Goal: Task Accomplishment & Management: Complete application form

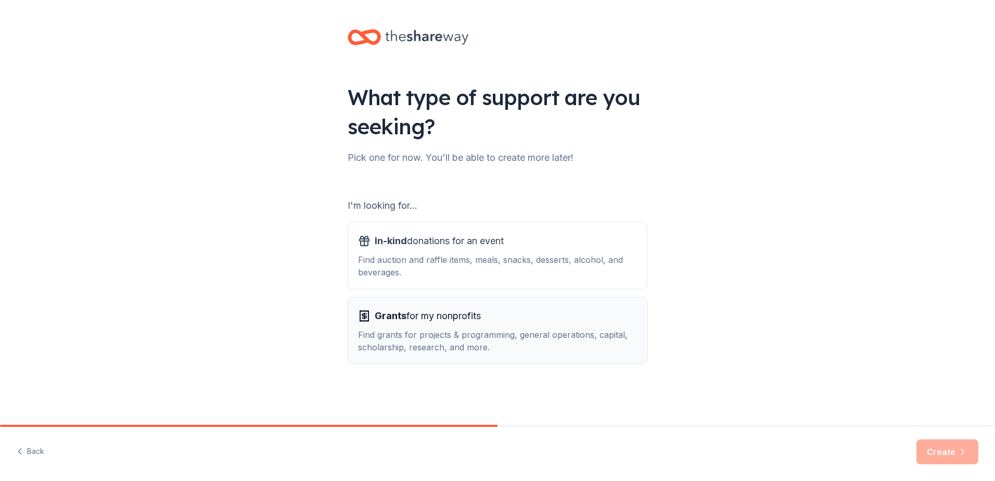
click at [475, 320] on span "Grants for my nonprofits" at bounding box center [428, 315] width 106 height 17
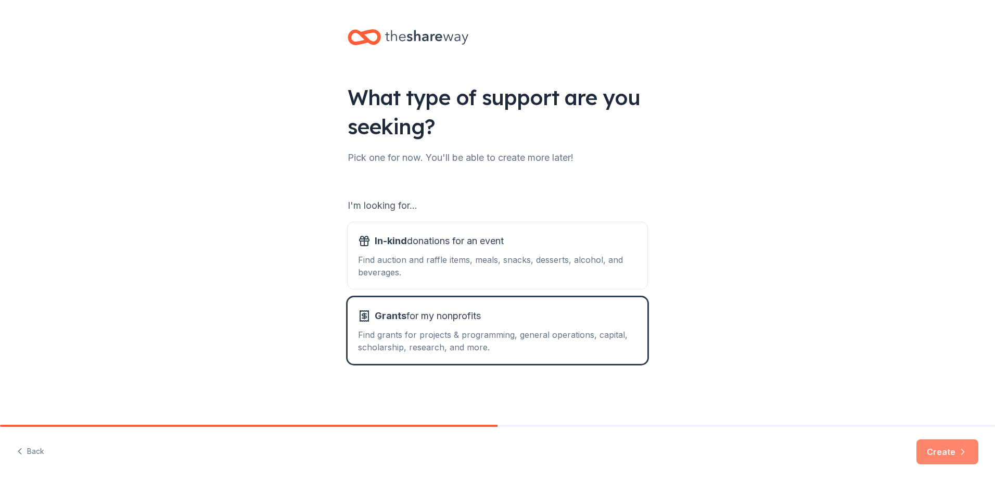
click at [940, 447] on button "Create" at bounding box center [947, 451] width 62 height 25
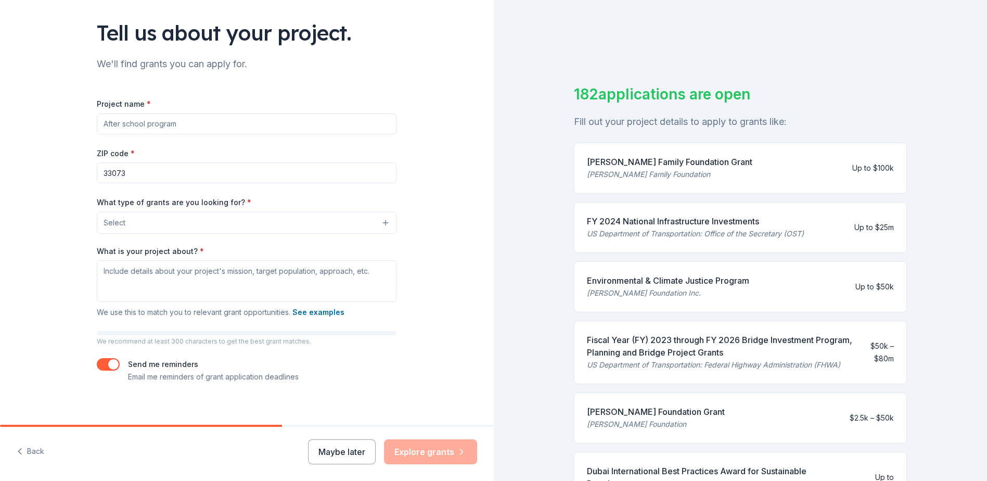
scroll to position [73, 0]
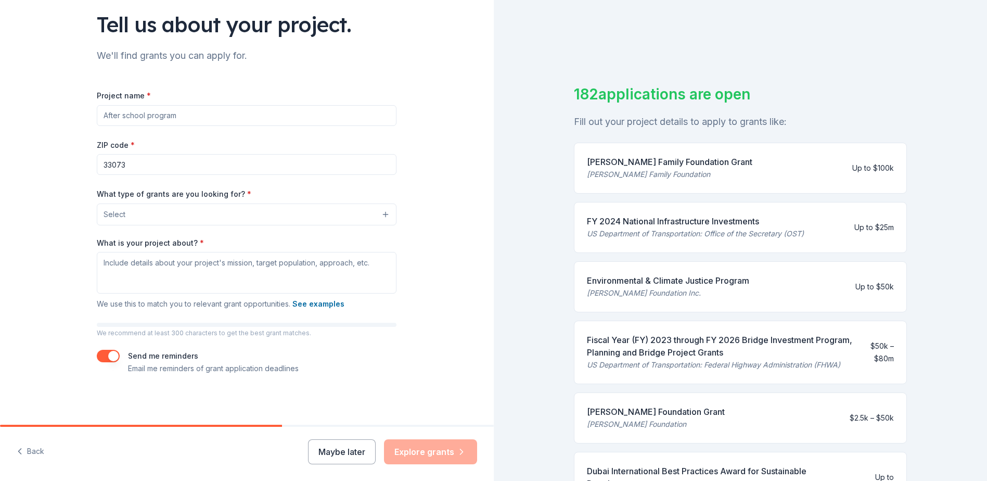
click at [395, 425] on div "Tell us about your project. We'll find grants you can apply for. Project name *…" at bounding box center [247, 240] width 494 height 481
click at [396, 425] on div at bounding box center [247, 426] width 494 height 2
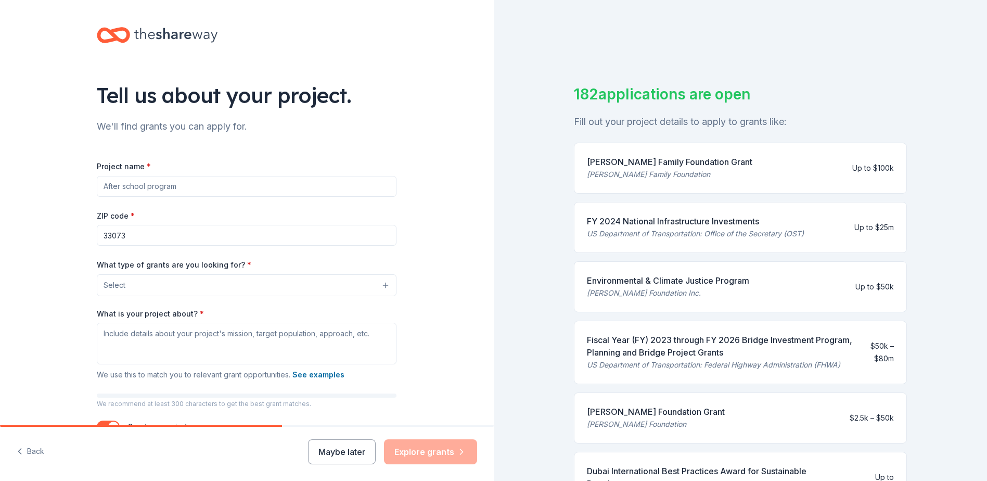
scroll to position [0, 0]
click at [135, 35] on icon at bounding box center [175, 37] width 83 height 21
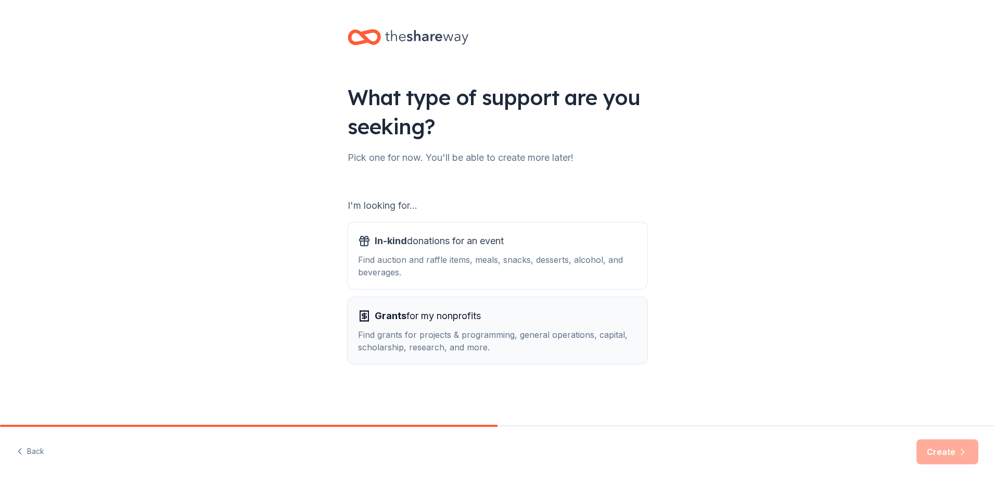
click at [547, 320] on div "Grants for my nonprofits" at bounding box center [497, 315] width 279 height 17
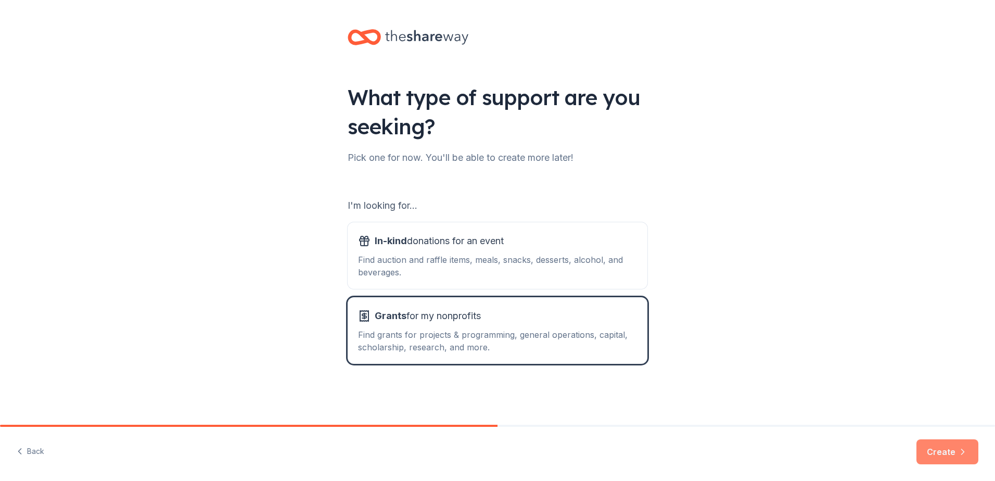
click at [947, 451] on button "Create" at bounding box center [947, 451] width 62 height 25
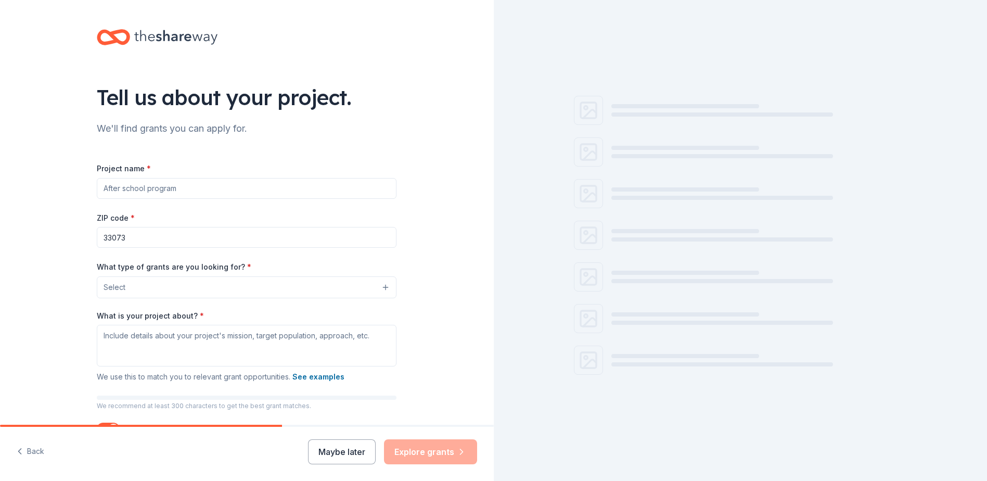
click at [215, 182] on input "Project name *" at bounding box center [247, 188] width 300 height 21
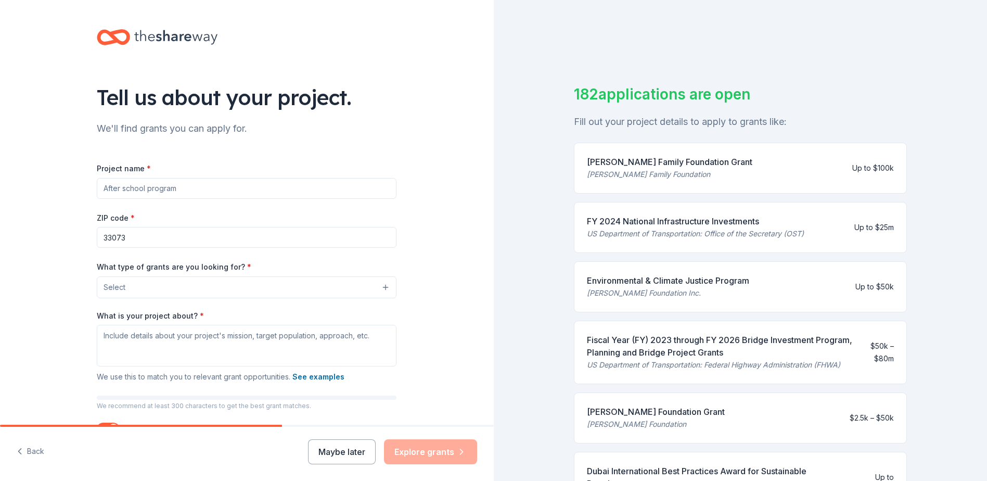
click at [215, 182] on input "Project name *" at bounding box center [247, 188] width 300 height 21
type input "After Schooll Programs"
click at [145, 236] on input "33073" at bounding box center [247, 237] width 300 height 21
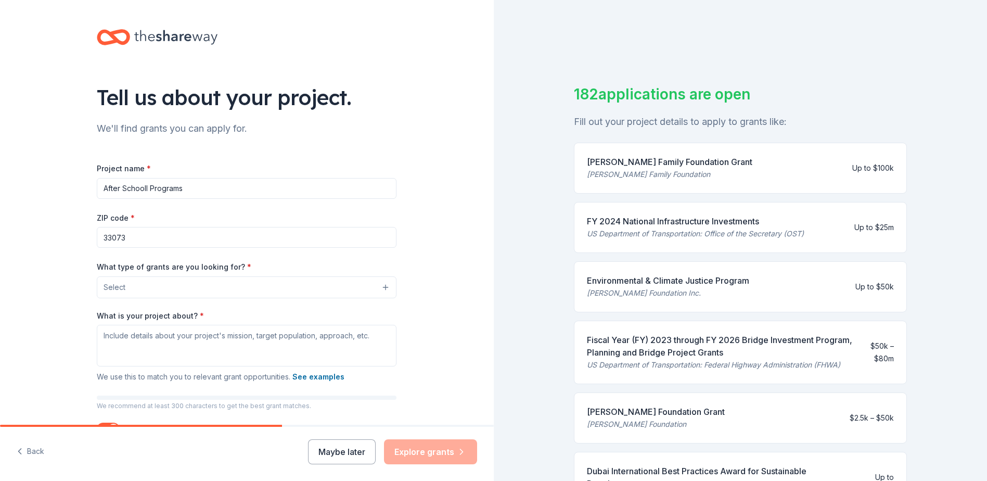
click at [401, 179] on div "Tell us about your project. We'll find grants you can apply for. Project name *…" at bounding box center [246, 248] width 333 height 497
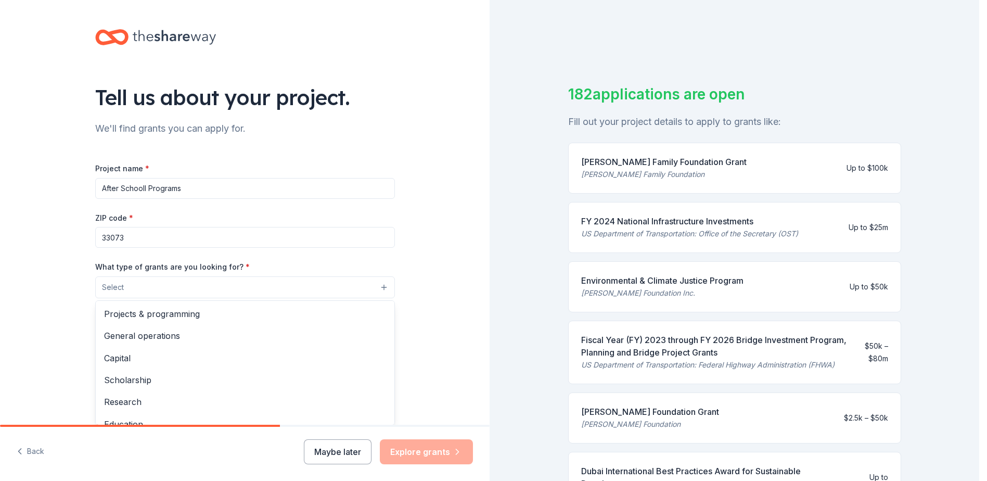
click at [279, 285] on button "Select" at bounding box center [245, 287] width 300 height 22
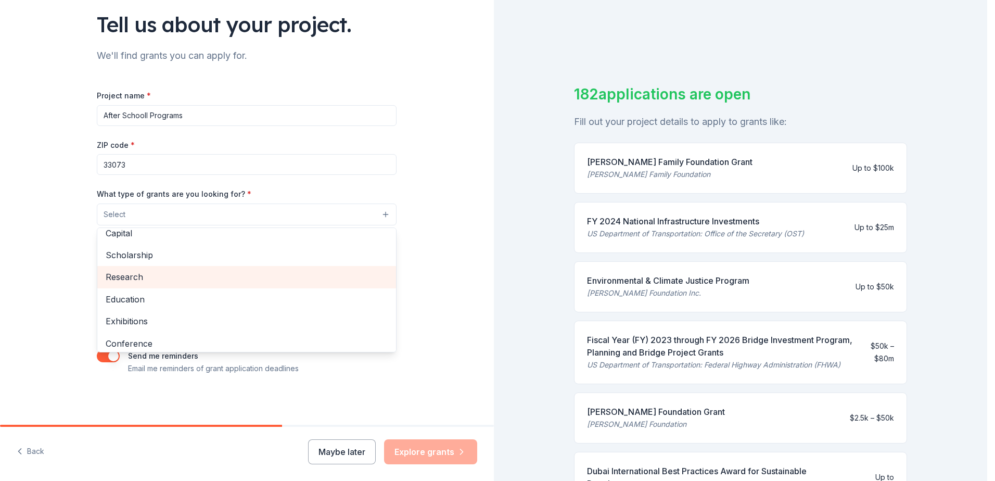
scroll to position [123, 0]
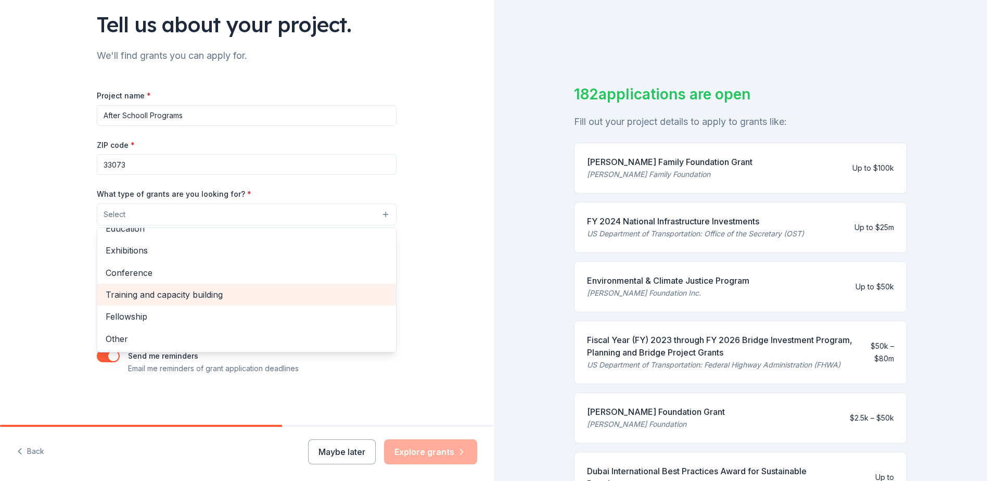
click at [247, 289] on span "Training and capacity building" at bounding box center [247, 295] width 282 height 14
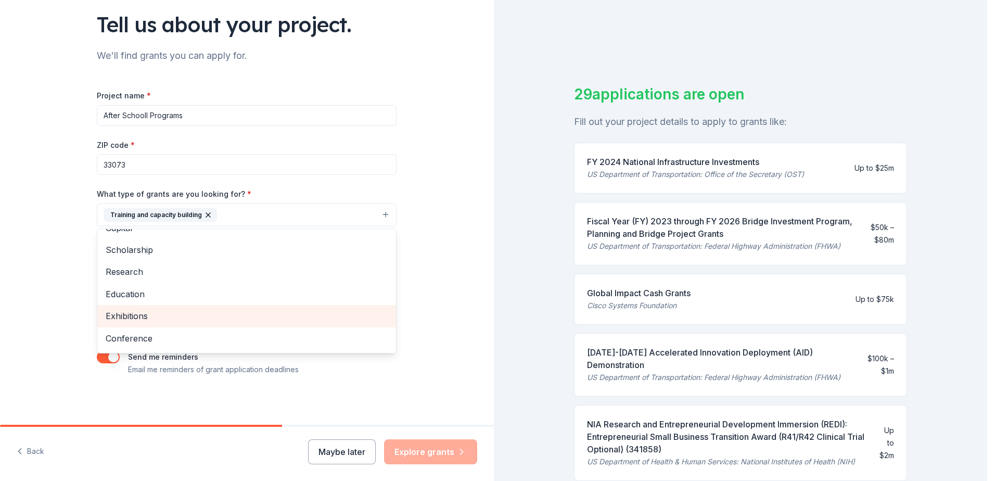
scroll to position [0, 0]
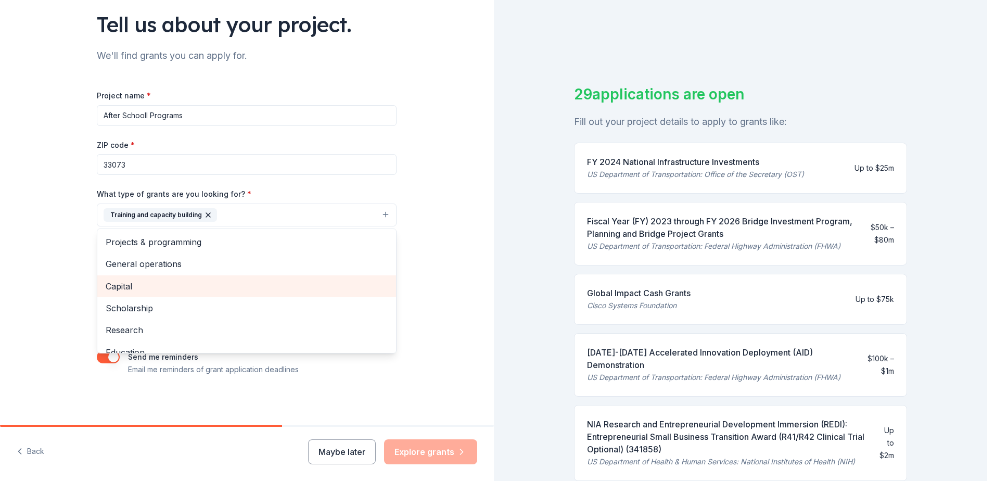
click at [189, 288] on span "Capital" at bounding box center [247, 286] width 282 height 14
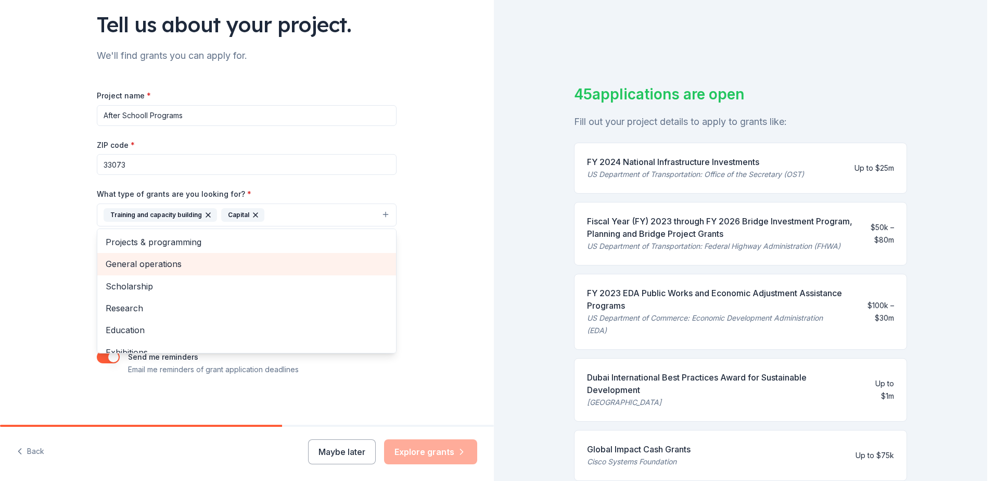
click at [195, 264] on span "General operations" at bounding box center [247, 264] width 282 height 14
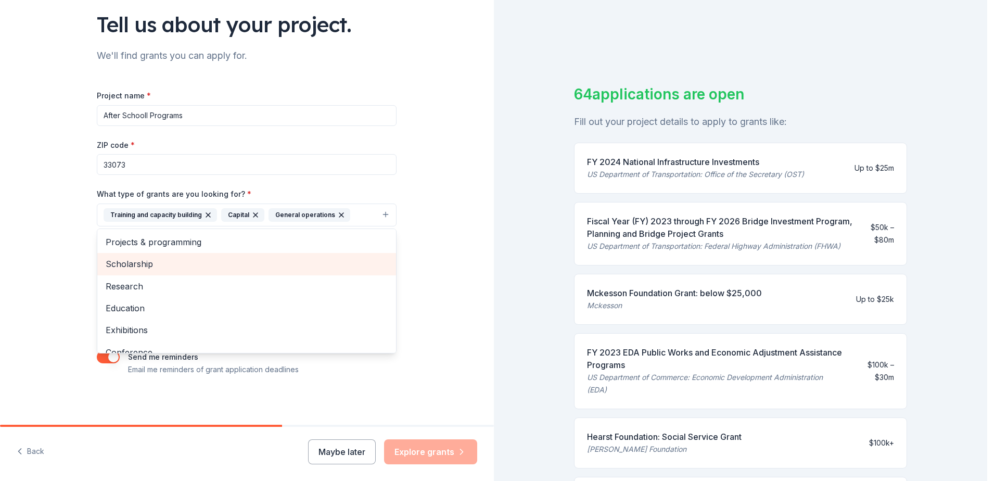
click at [195, 264] on span "Scholarship" at bounding box center [247, 264] width 282 height 14
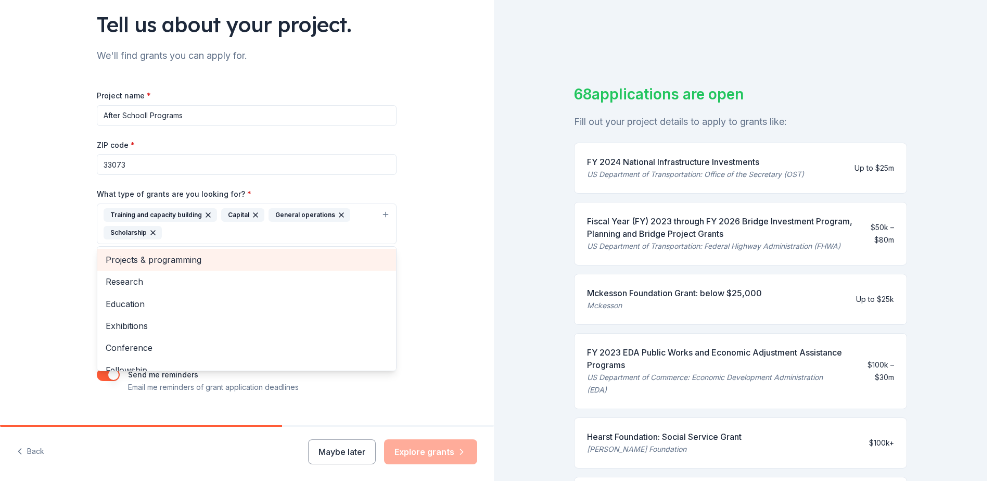
click at [209, 253] on span "Projects & programming" at bounding box center [247, 260] width 282 height 14
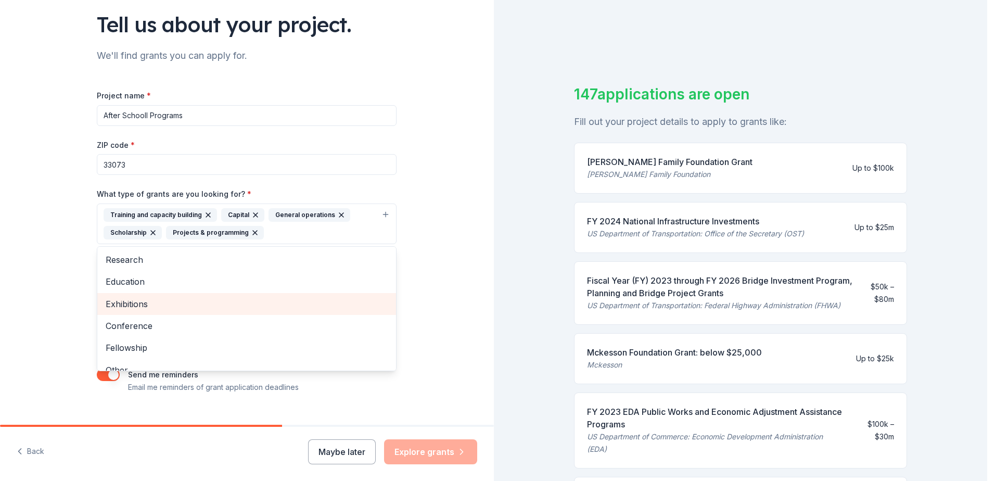
scroll to position [12, 0]
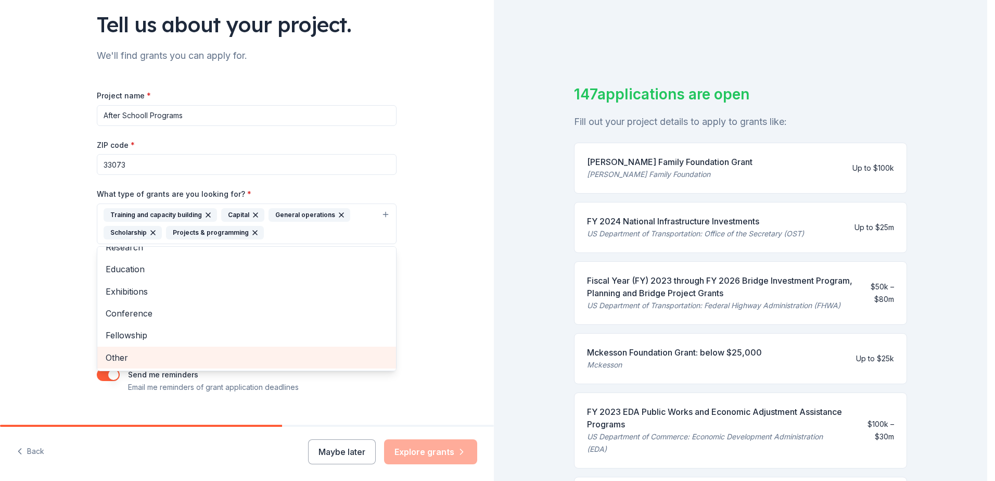
click at [161, 352] on span "Other" at bounding box center [247, 358] width 282 height 14
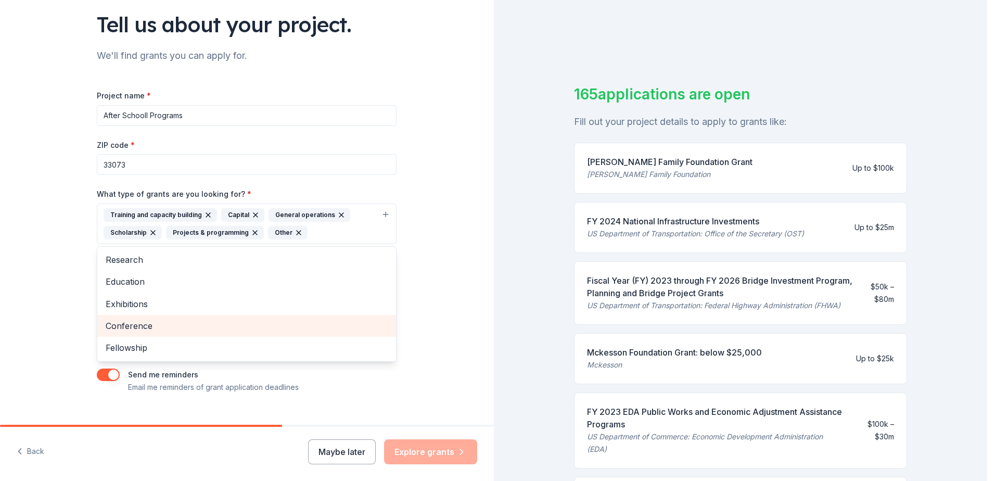
click at [166, 324] on span "Conference" at bounding box center [247, 326] width 282 height 14
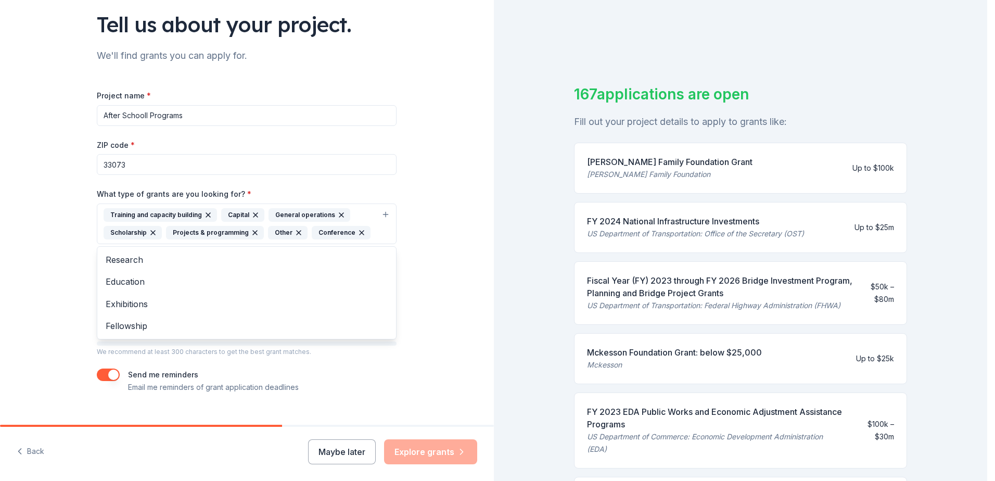
click at [164, 343] on div "Project name * After Schooll Programs ZIP code * 33073 What type of grants are …" at bounding box center [247, 241] width 300 height 304
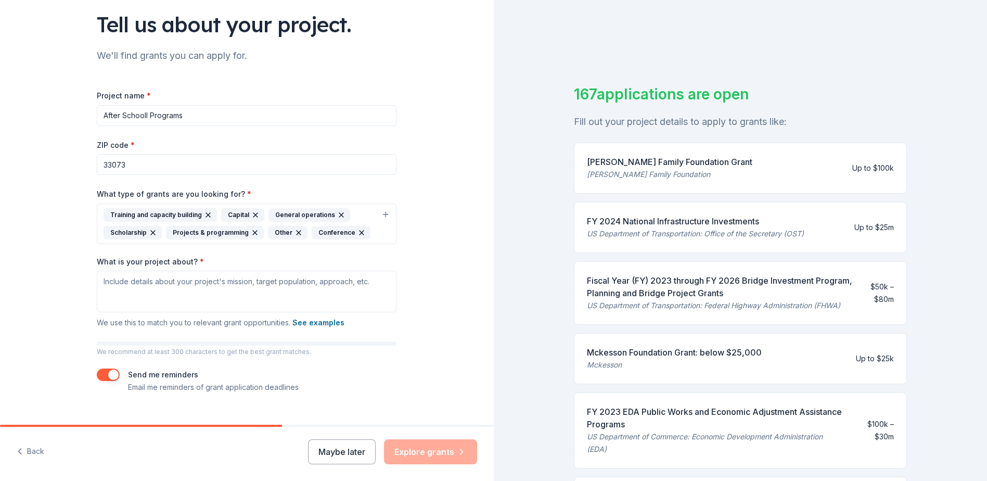
click at [378, 231] on button "Training and capacity building Capital General operations Scholarship Projects …" at bounding box center [247, 223] width 300 height 41
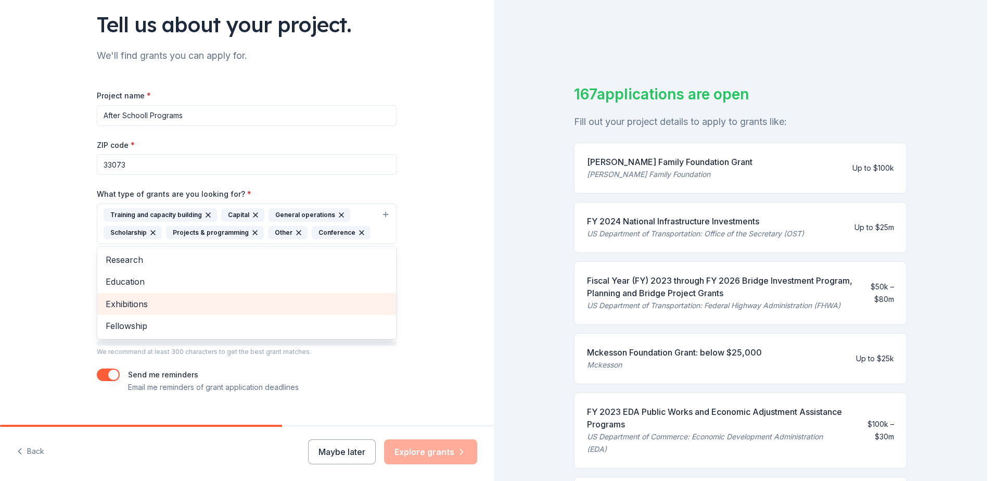
click at [277, 294] on div "Exhibitions" at bounding box center [246, 304] width 299 height 22
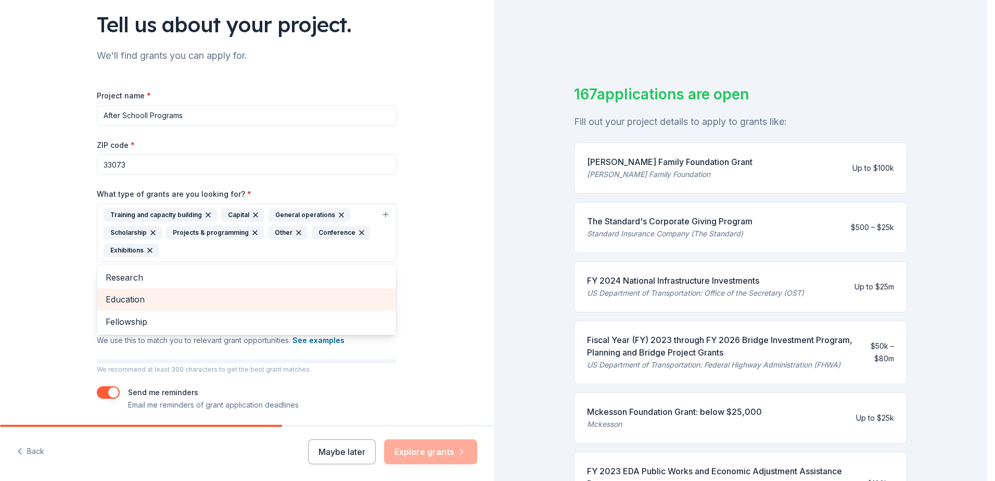
click at [305, 297] on span "Education" at bounding box center [247, 299] width 282 height 14
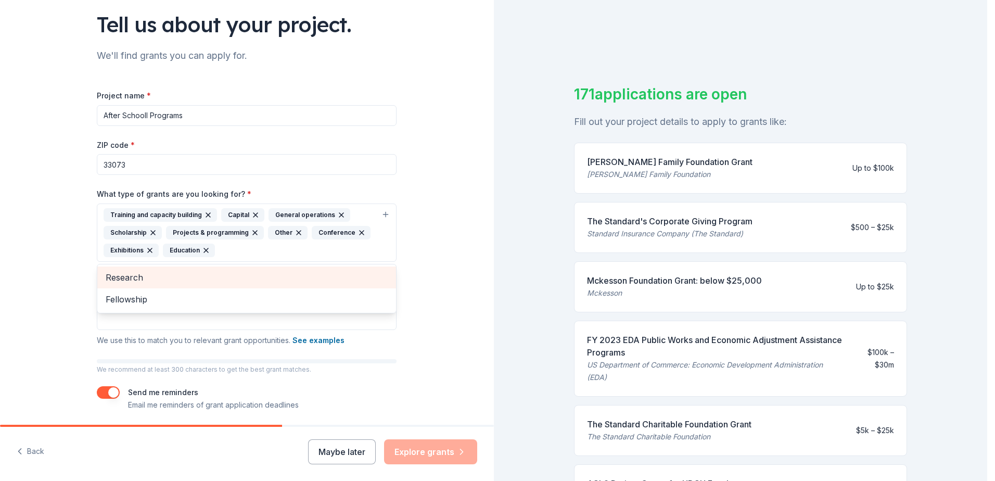
click at [314, 285] on div "Research" at bounding box center [246, 277] width 299 height 22
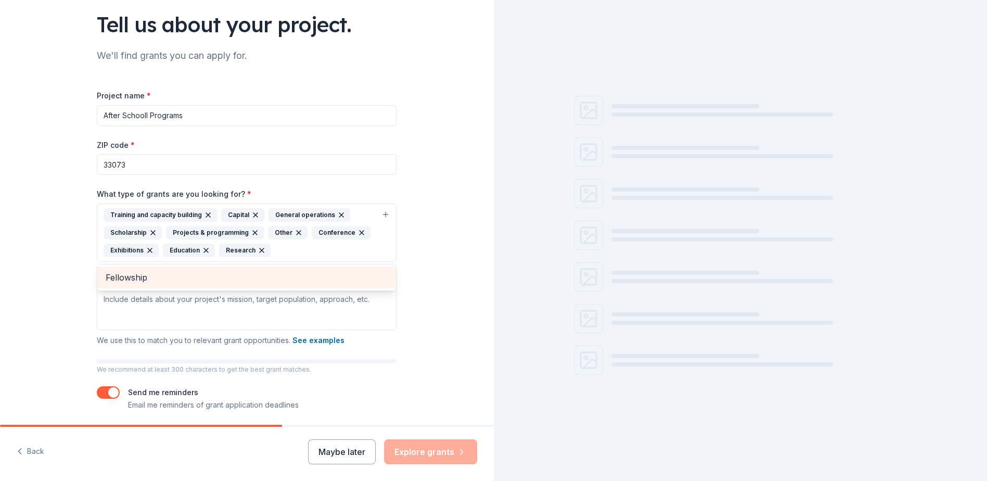
click at [314, 286] on div "Fellowship" at bounding box center [246, 277] width 299 height 22
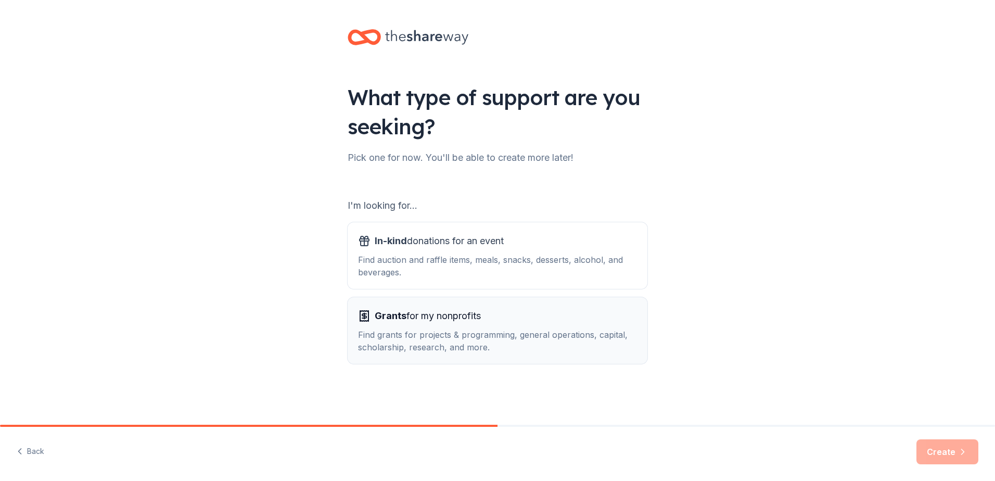
click at [534, 328] on div "Grants for my nonprofits Find grants for projects & programming, general operat…" at bounding box center [497, 330] width 279 height 46
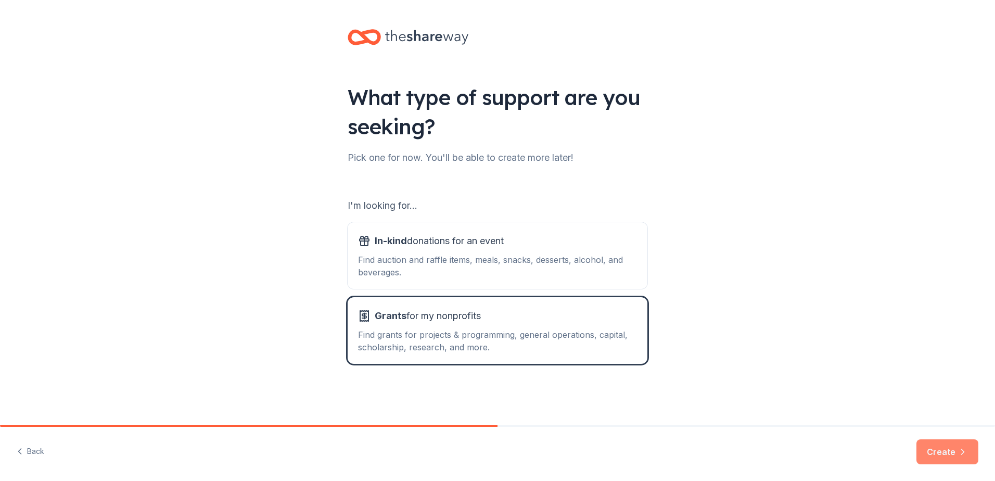
click at [953, 451] on button "Create" at bounding box center [947, 451] width 62 height 25
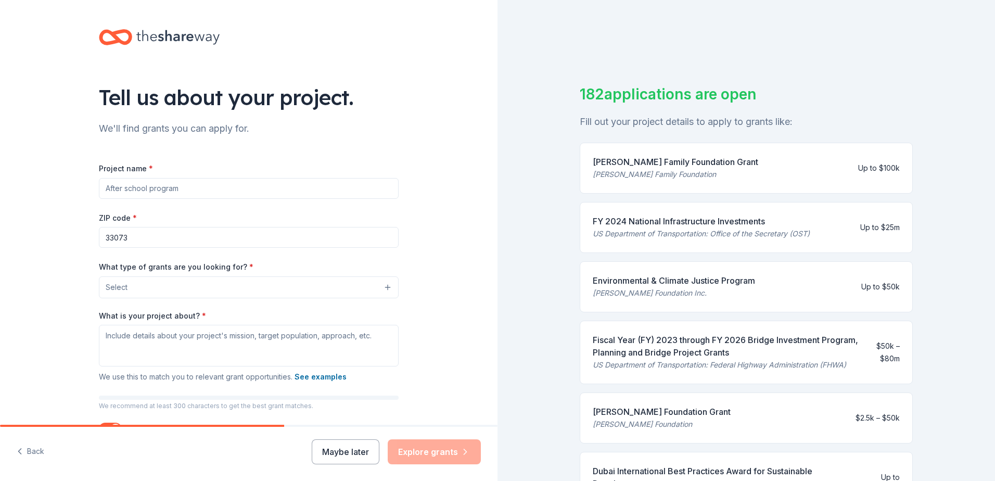
click at [161, 293] on button "Select" at bounding box center [249, 287] width 300 height 22
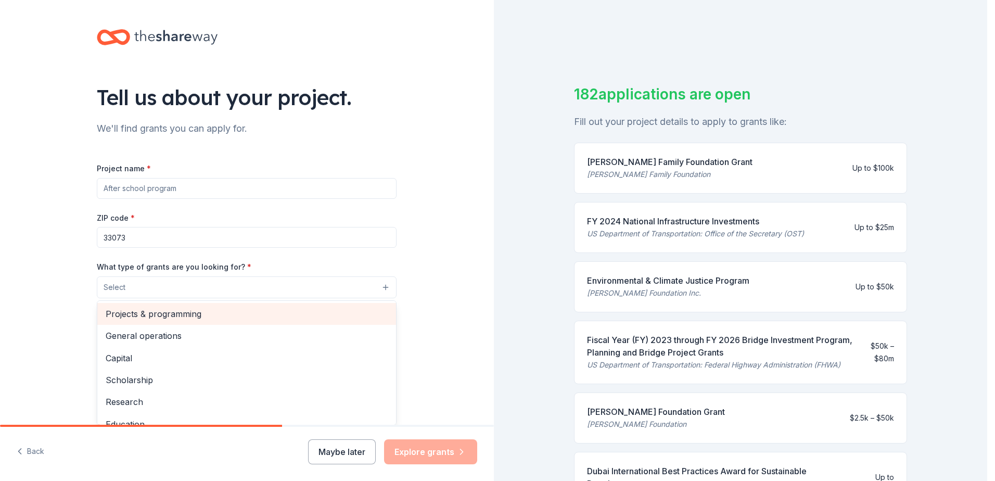
click at [169, 308] on span "Projects & programming" at bounding box center [247, 314] width 282 height 14
click at [169, 308] on span "General operations" at bounding box center [247, 315] width 282 height 14
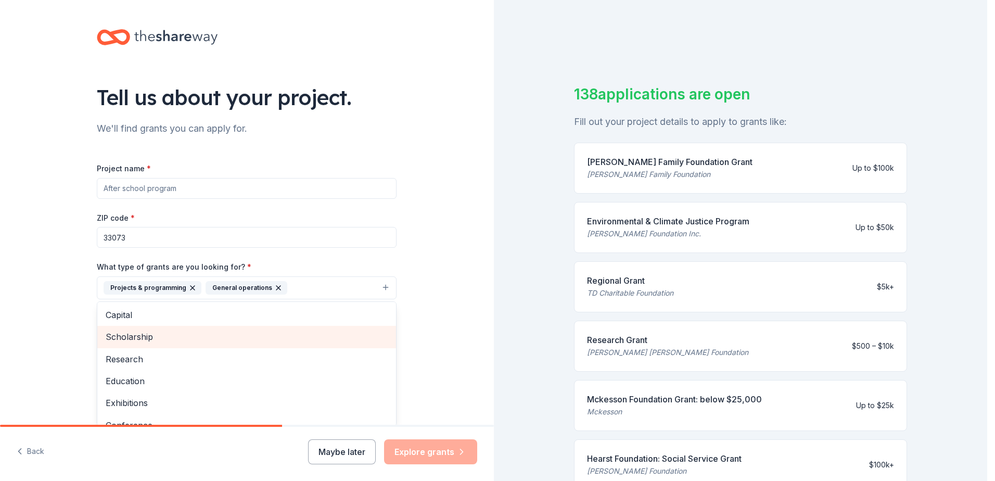
click at [172, 338] on span "Scholarship" at bounding box center [247, 337] width 282 height 14
click at [166, 342] on span "Research" at bounding box center [247, 337] width 282 height 14
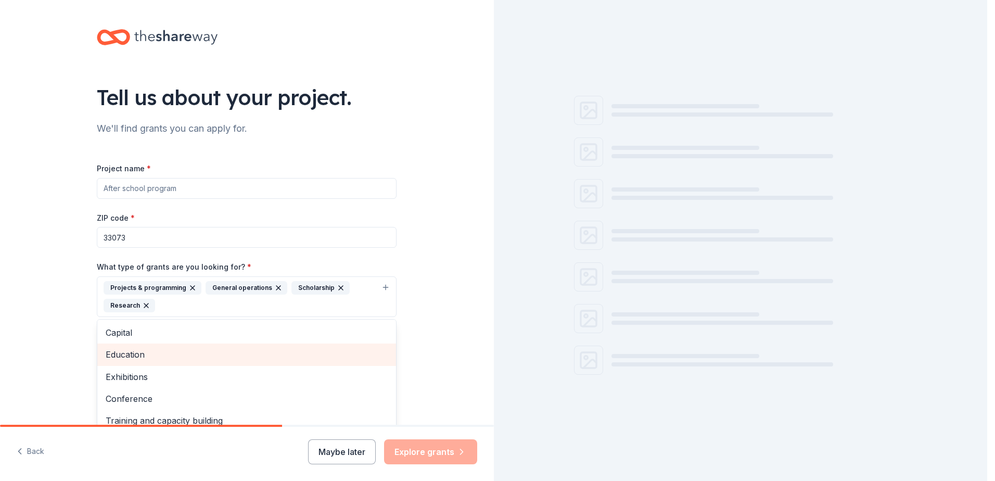
click at [168, 353] on span "Education" at bounding box center [247, 355] width 282 height 14
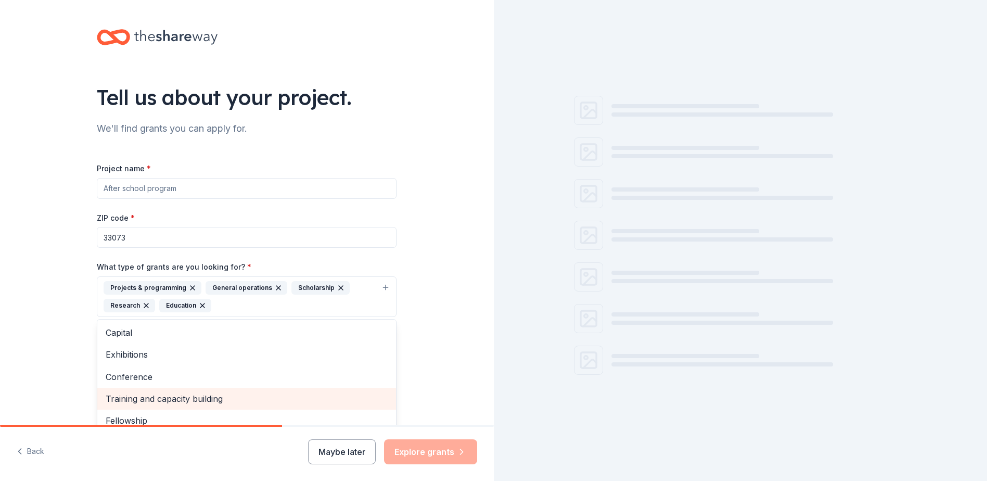
click at [174, 394] on span "Training and capacity building" at bounding box center [247, 399] width 282 height 14
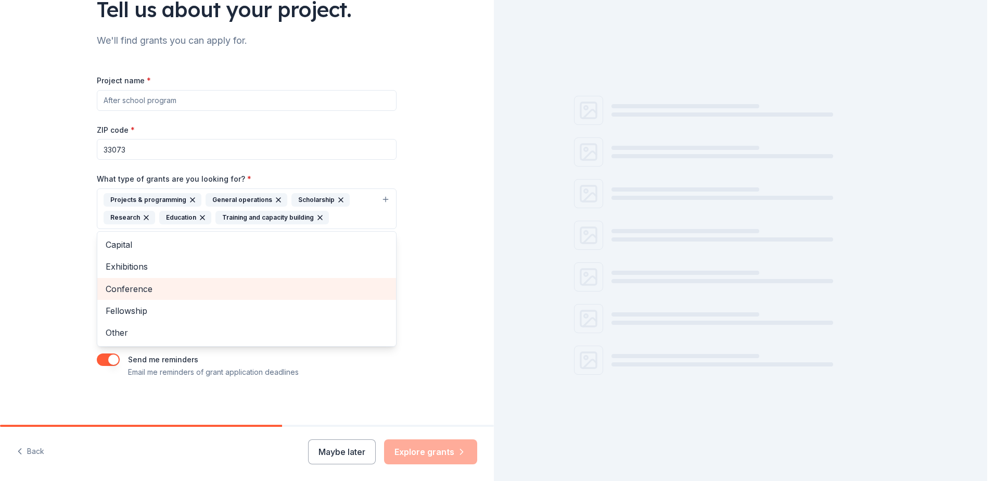
scroll to position [92, 0]
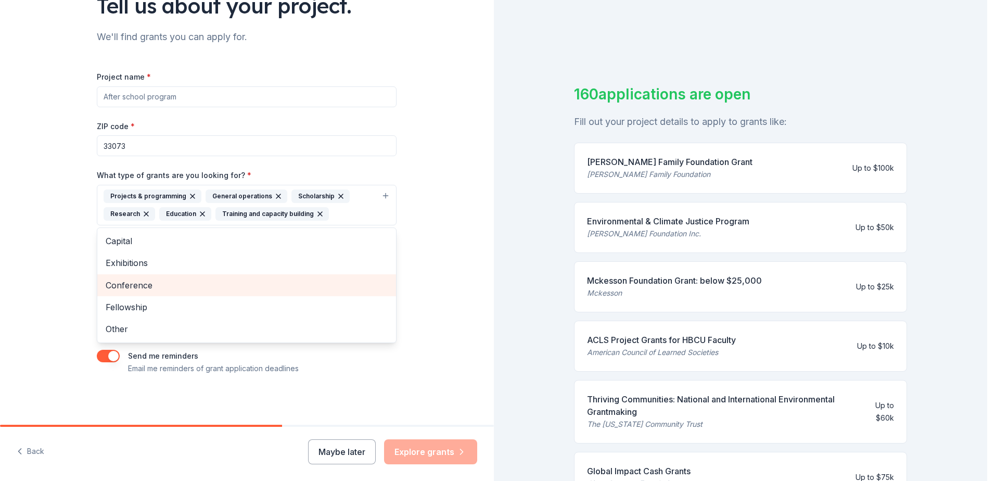
click at [182, 284] on span "Conference" at bounding box center [247, 285] width 282 height 14
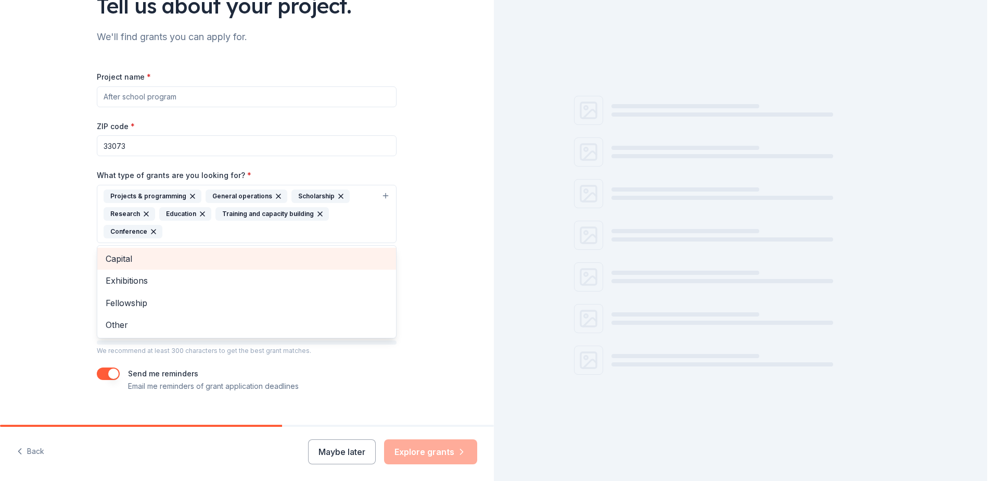
click at [181, 255] on span "Capital" at bounding box center [247, 259] width 282 height 14
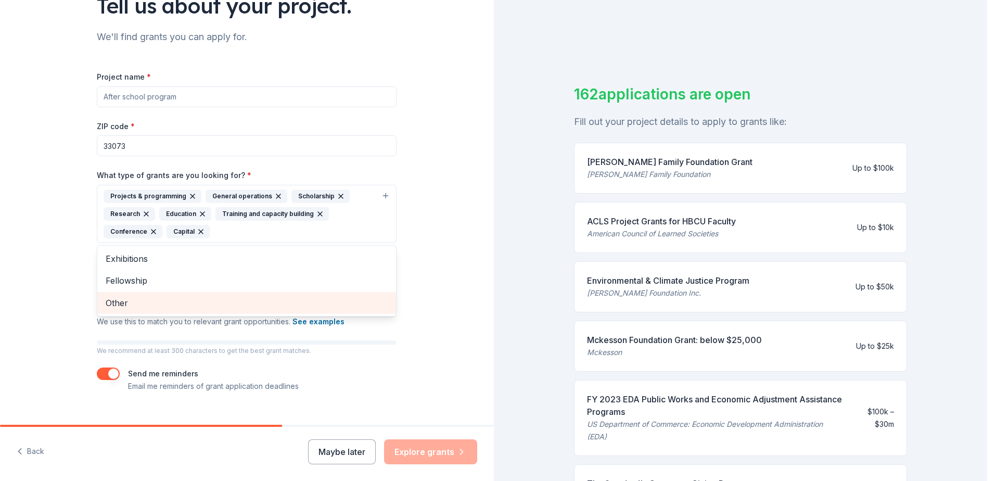
click at [284, 303] on span "Other" at bounding box center [247, 303] width 282 height 14
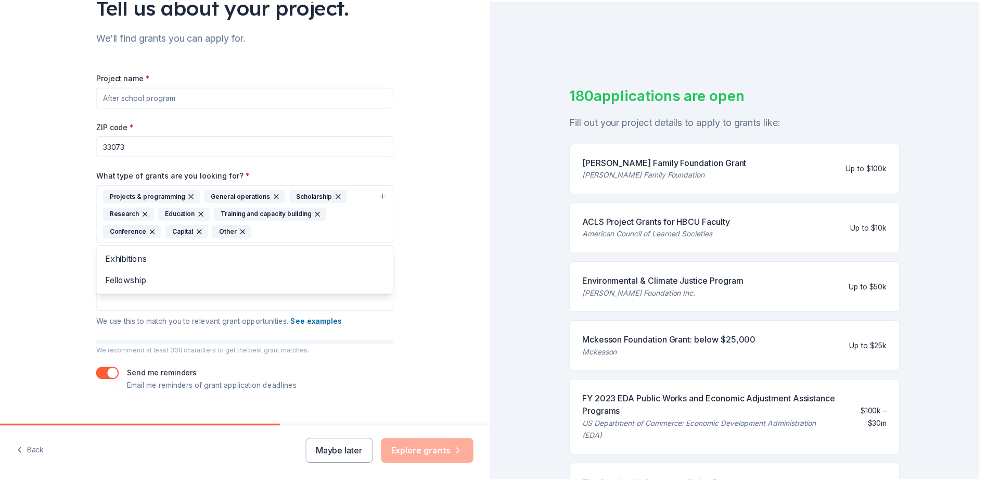
scroll to position [109, 0]
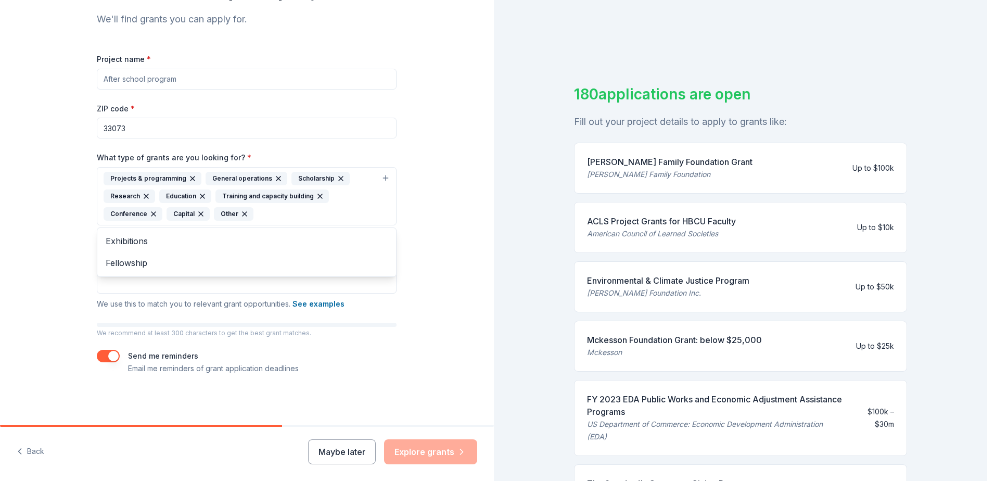
click at [408, 405] on div "Tell us about your project. We'll find grants you can apply for. Project name *…" at bounding box center [246, 158] width 333 height 534
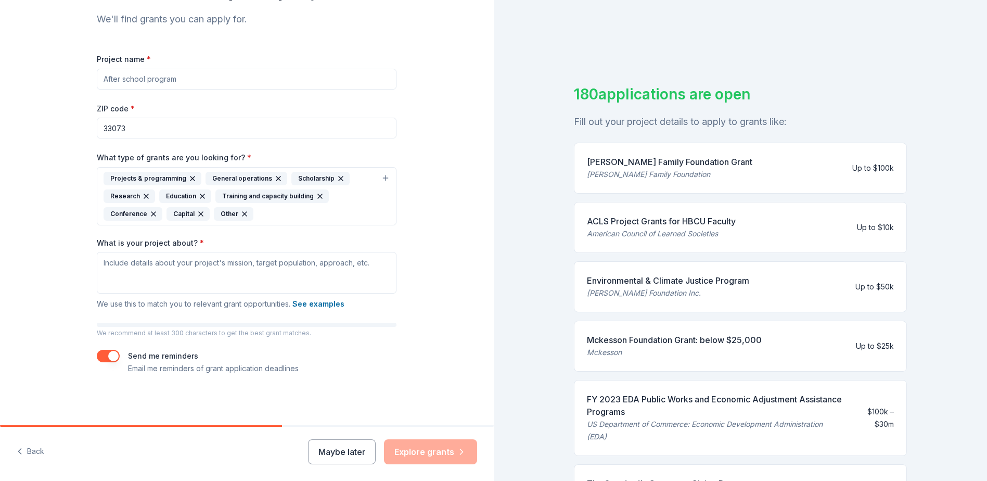
click at [380, 328] on div "We recommend at least 300 characters to get the best grant matches." at bounding box center [247, 330] width 300 height 15
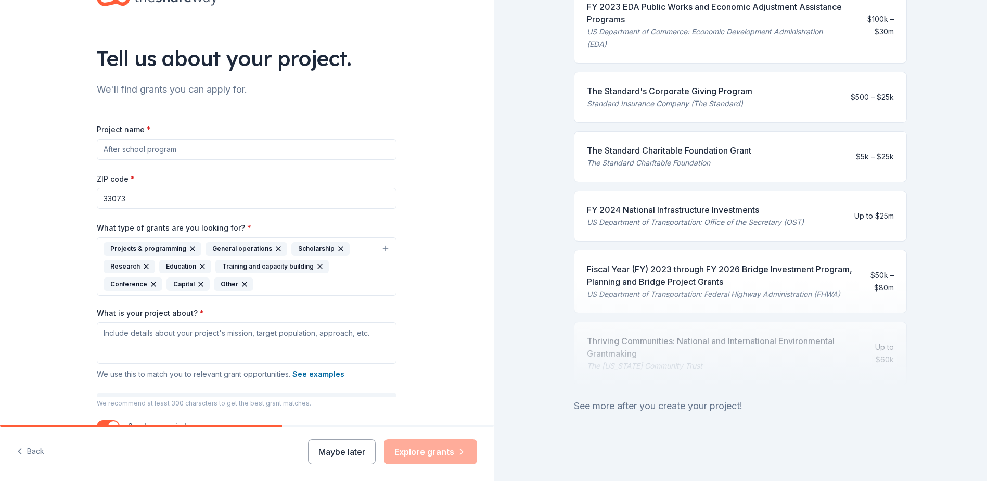
scroll to position [0, 0]
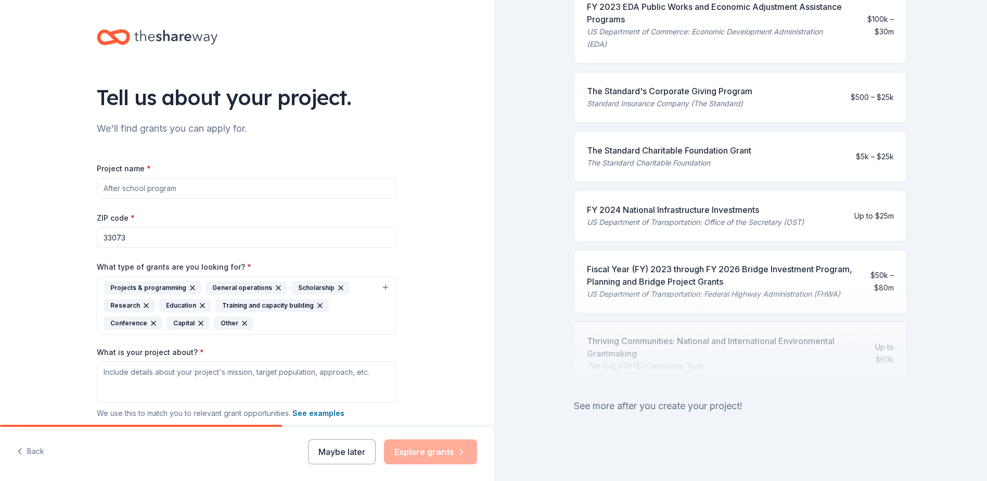
click at [134, 178] on input "Project name *" at bounding box center [247, 188] width 300 height 21
type input "After School Programs"
click at [436, 377] on div "Tell us about your project. We'll find grants you can apply for. Project name *…" at bounding box center [247, 267] width 494 height 534
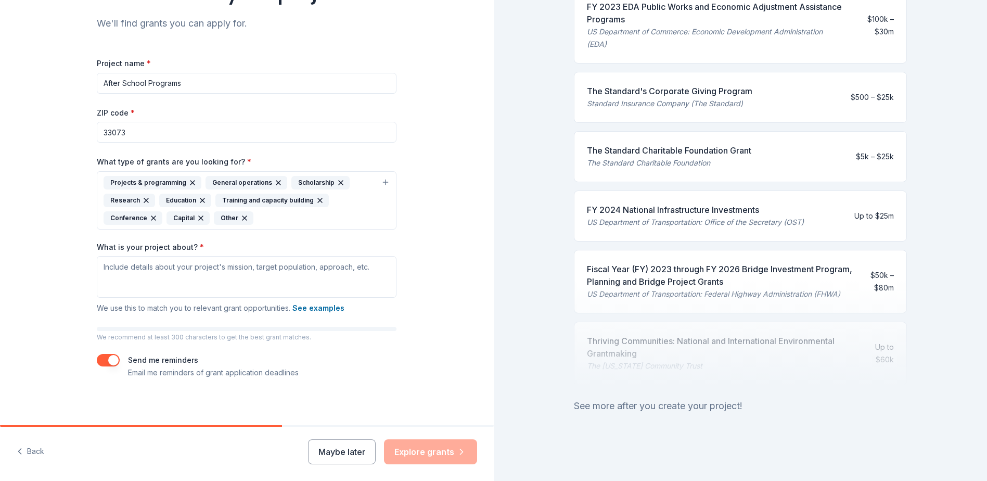
scroll to position [109, 0]
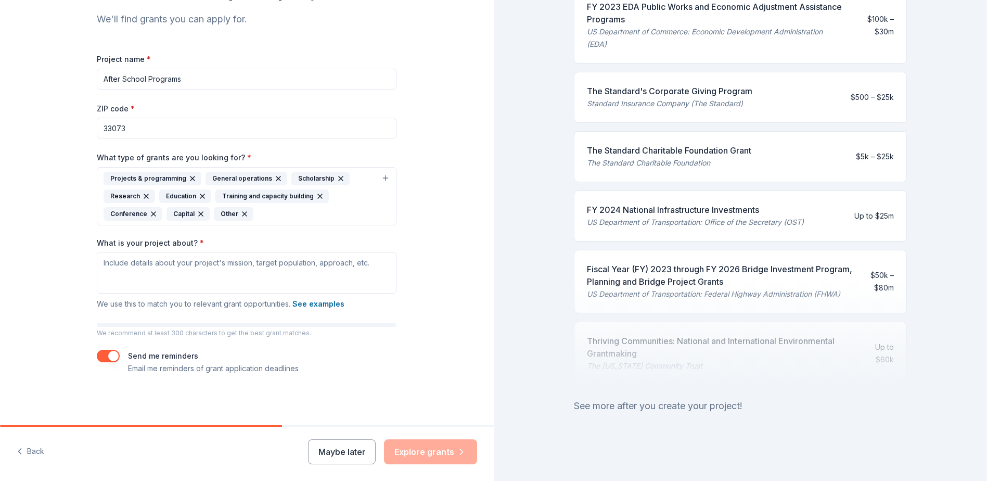
click at [125, 132] on input "33073" at bounding box center [247, 128] width 300 height 21
click at [143, 264] on textarea "What is your project about? *" at bounding box center [247, 273] width 300 height 42
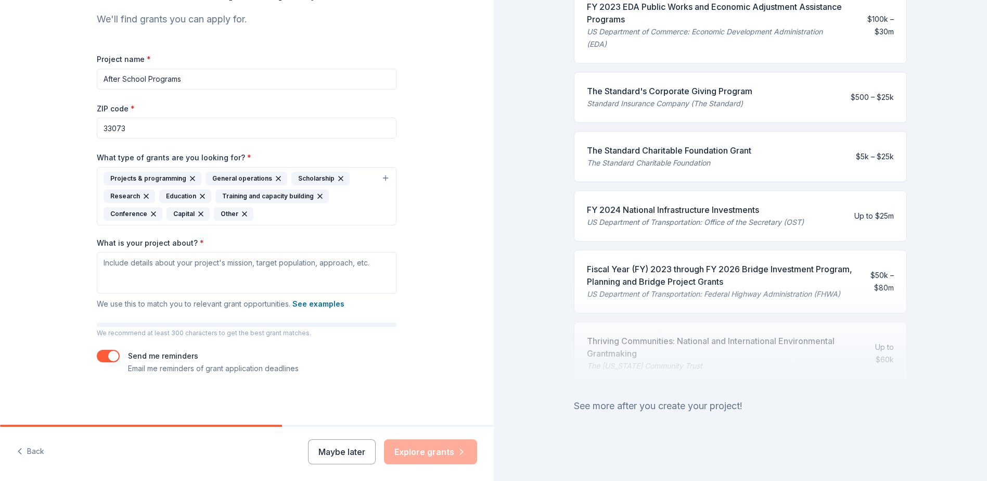
drag, startPoint x: 557, startPoint y: 95, endPoint x: 553, endPoint y: 99, distance: 5.5
click at [555, 98] on div "180 applications are open Fill out your project details to apply to grants like…" at bounding box center [741, 240] width 494 height 481
paste textarea "Fitwize 4 Kids partners with South [US_STATE] charities to provide Free Nutriti…"
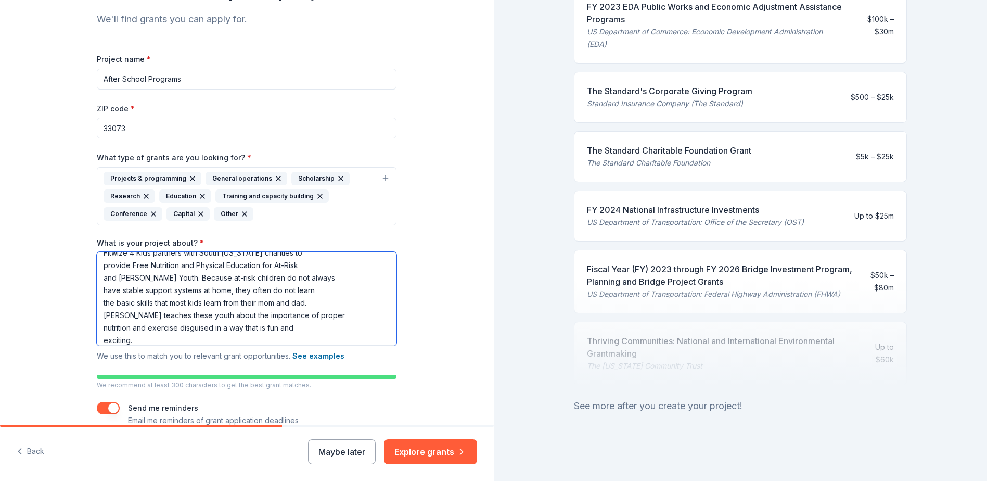
scroll to position [0, 0]
drag, startPoint x: 195, startPoint y: 261, endPoint x: 152, endPoint y: 261, distance: 43.2
click at [152, 261] on textarea "Fitwize 4 Kids partners with South [US_STATE] charities to provide Free Nutriti…" at bounding box center [247, 299] width 300 height 94
click at [220, 263] on textarea "Fitwize 4 Kids a South [US_STATE] charities to provide Free Nutrition and Physi…" at bounding box center [247, 299] width 300 height 94
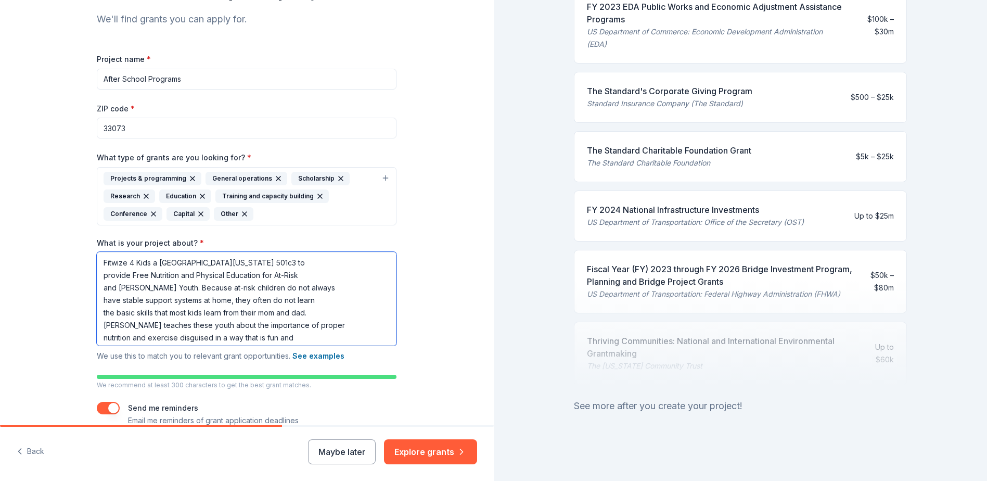
click at [237, 262] on textarea "Fitwize 4 Kids a [GEOGRAPHIC_DATA][US_STATE] 501c3 to provide Free Nutrition an…" at bounding box center [247, 299] width 300 height 94
click at [123, 274] on textarea "Fitwize 4 Kids a [GEOGRAPHIC_DATA][US_STATE] 501c3 provide Free Nutrition and P…" at bounding box center [247, 299] width 300 height 94
click at [125, 277] on textarea "Fitwize 4 Kids a [GEOGRAPHIC_DATA][US_STATE] 501c3 provide Free Nutrition and P…" at bounding box center [247, 299] width 300 height 94
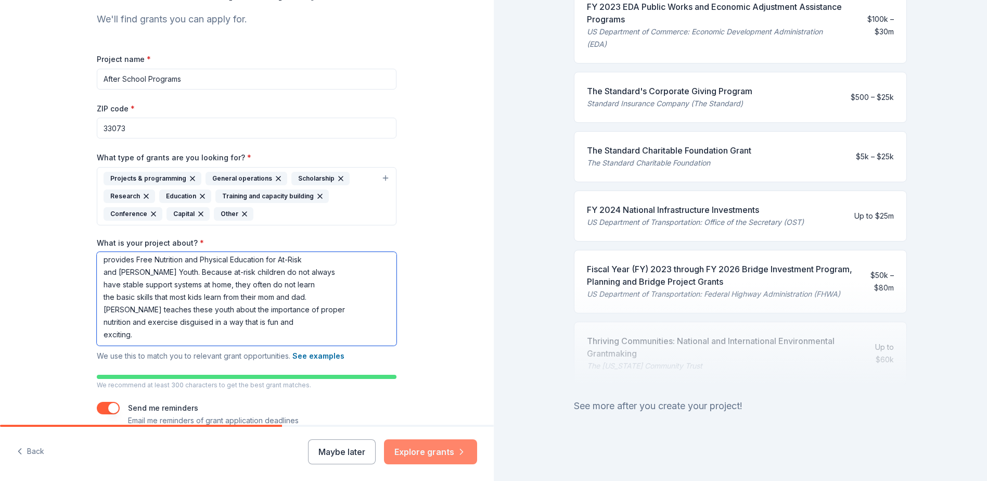
type textarea "Fitwize 4 Kids a [GEOGRAPHIC_DATA][US_STATE] 501c3 provides Free Nutrition and …"
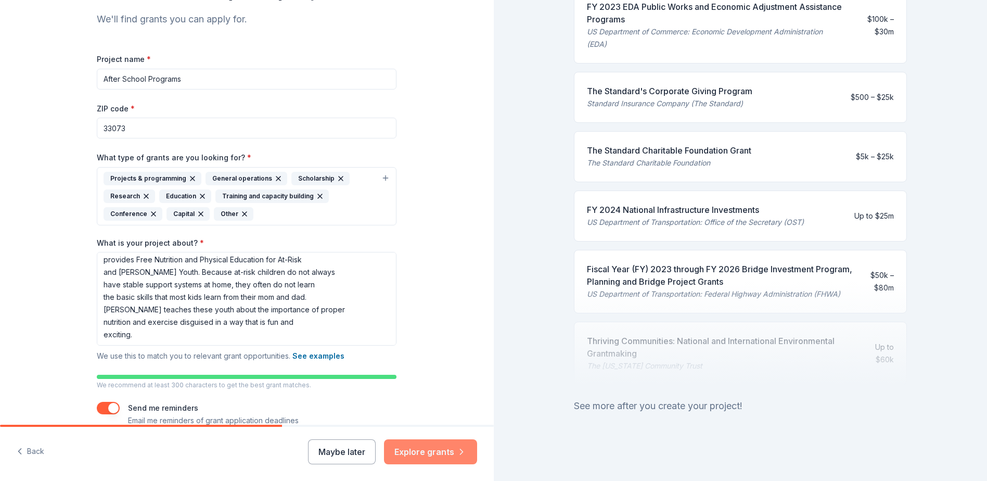
click at [425, 445] on button "Explore grants" at bounding box center [430, 451] width 93 height 25
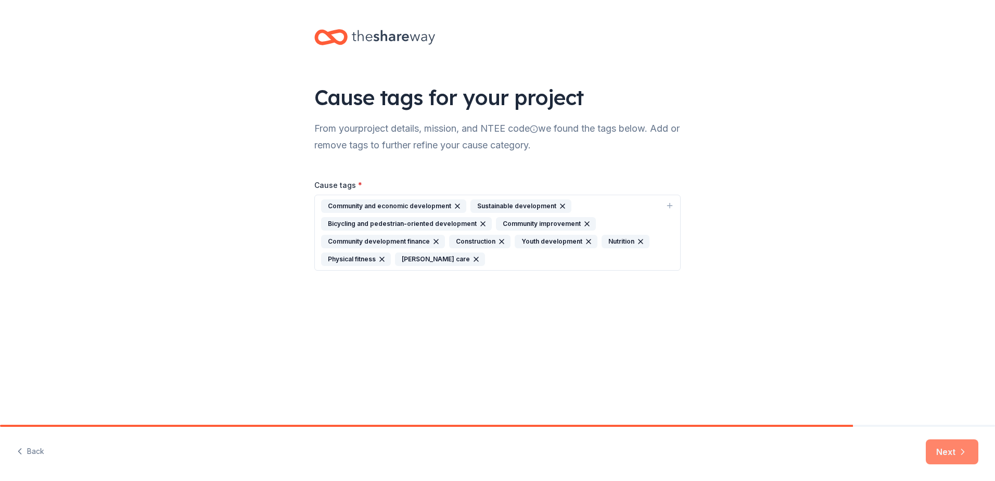
click at [939, 449] on button "Next" at bounding box center [951, 451] width 53 height 25
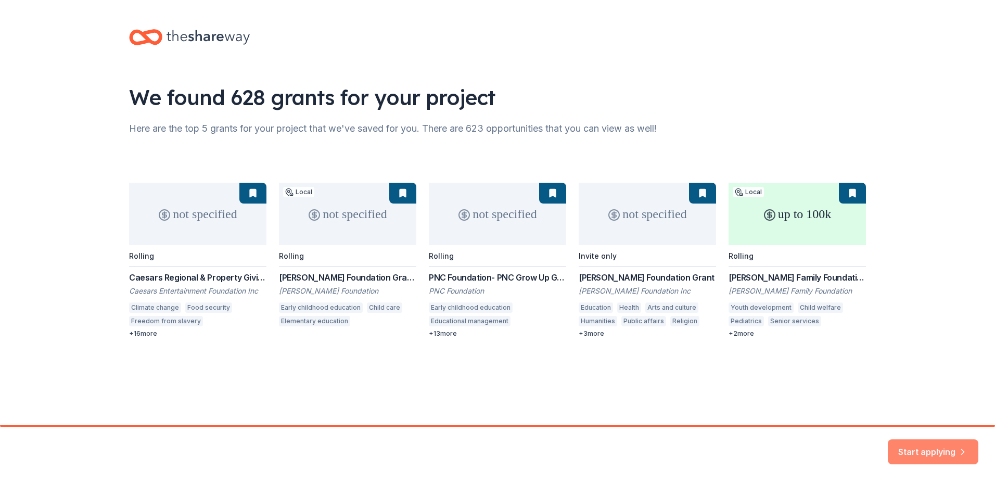
click at [927, 441] on button "Start applying" at bounding box center [932, 445] width 91 height 25
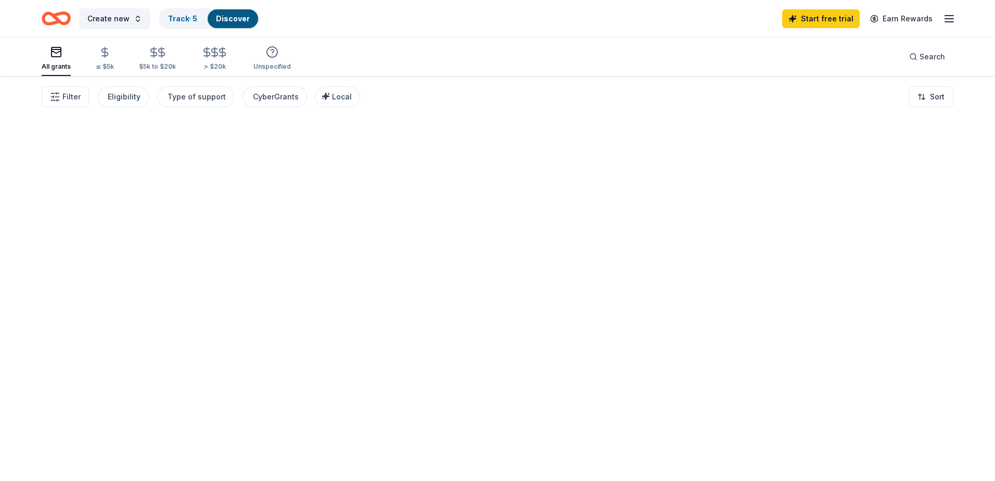
click at [914, 444] on div at bounding box center [497, 278] width 995 height 405
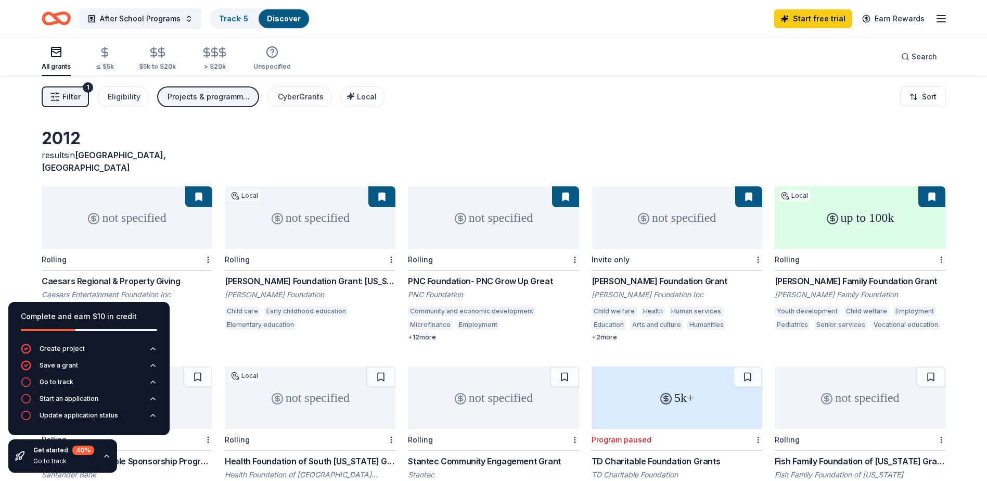
click at [941, 12] on icon "button" at bounding box center [941, 18] width 12 height 12
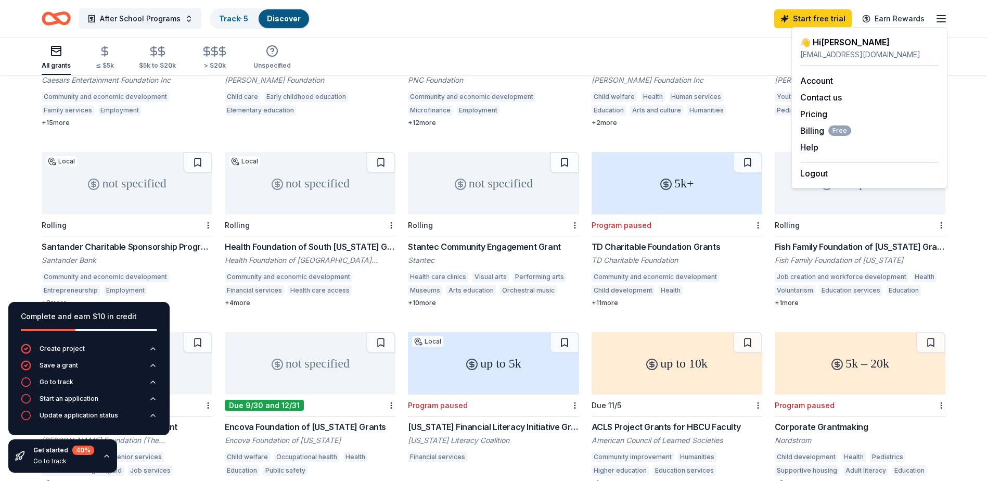
scroll to position [215, 0]
click at [312, 200] on div "not specified" at bounding box center [310, 182] width 171 height 62
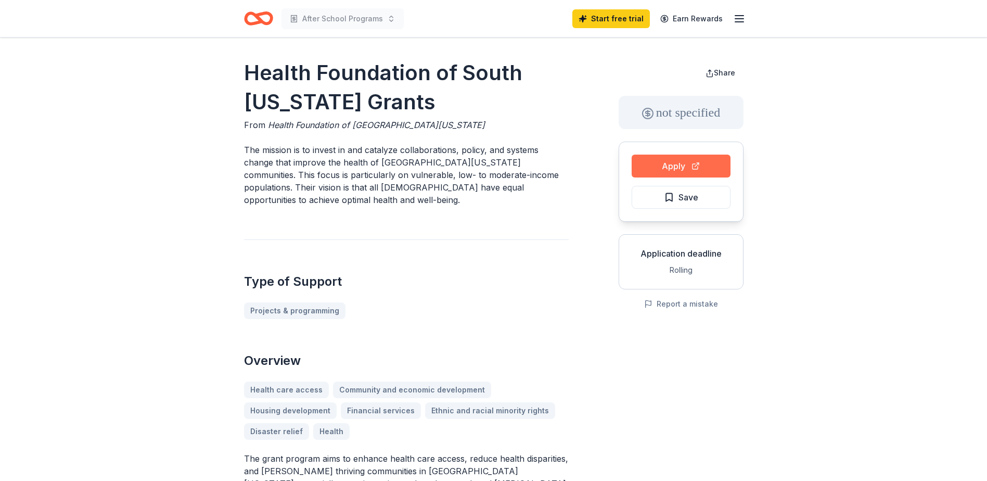
click at [686, 166] on button "Apply" at bounding box center [681, 166] width 99 height 23
